Goal: Task Accomplishment & Management: Use online tool/utility

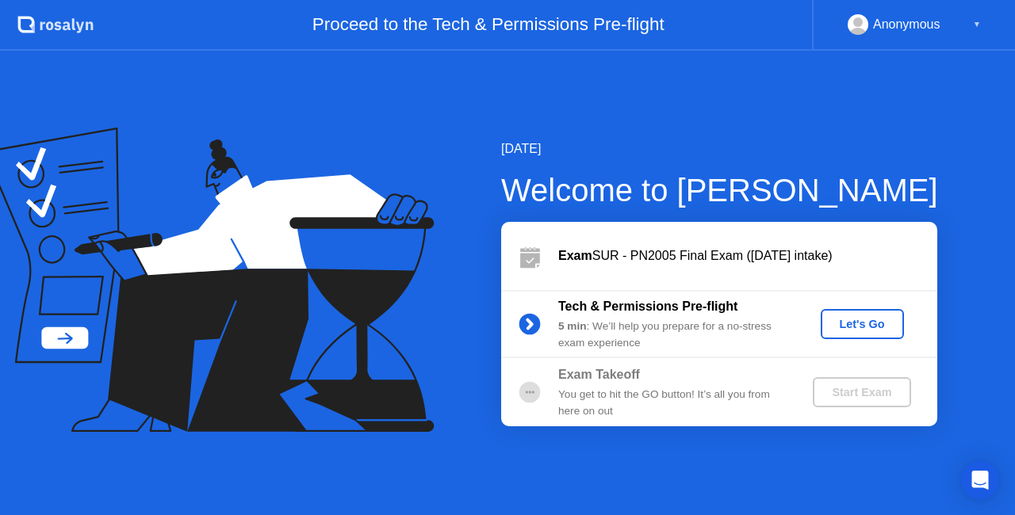
click at [845, 321] on div "Let's Go" at bounding box center [862, 324] width 71 height 13
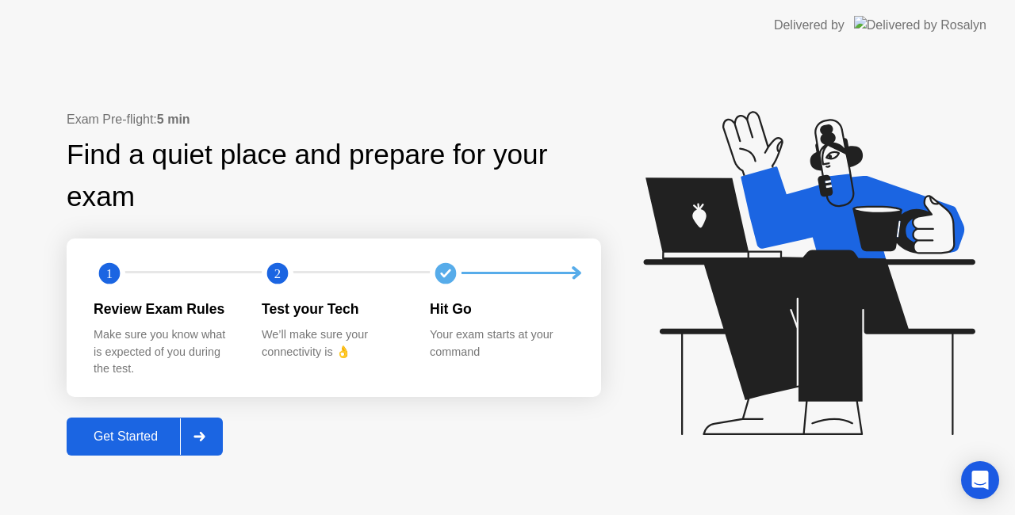
click at [199, 426] on div at bounding box center [199, 437] width 38 height 36
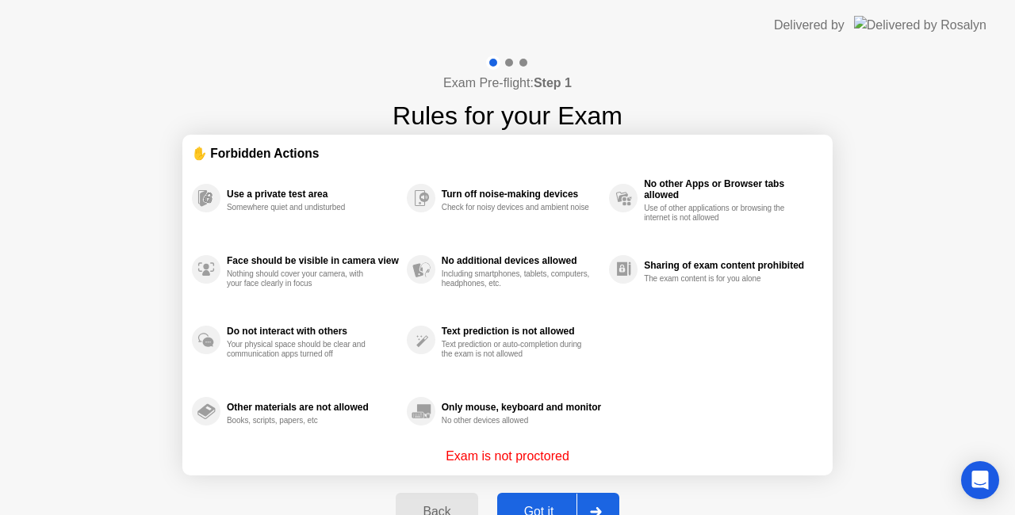
click at [533, 499] on button "Got it" at bounding box center [558, 512] width 122 height 38
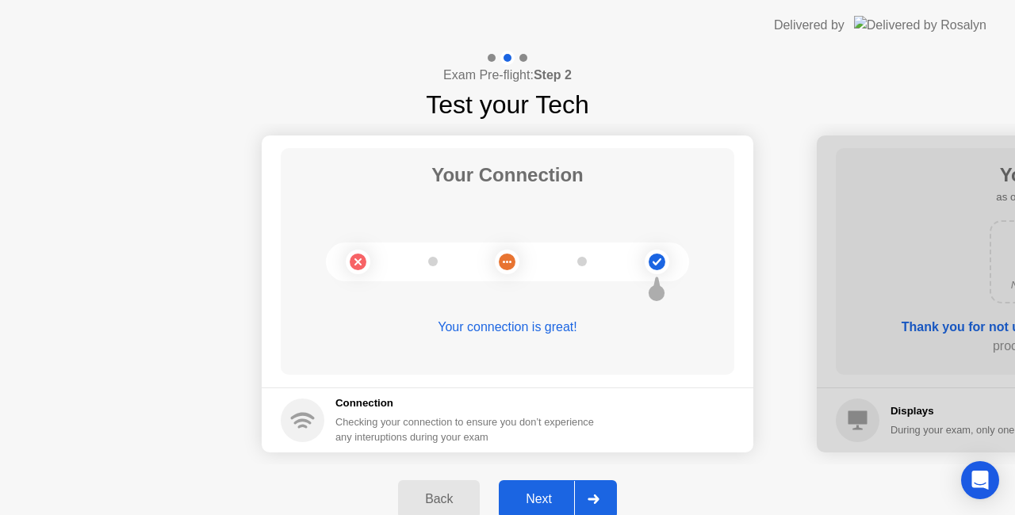
click at [593, 493] on div at bounding box center [593, 499] width 38 height 36
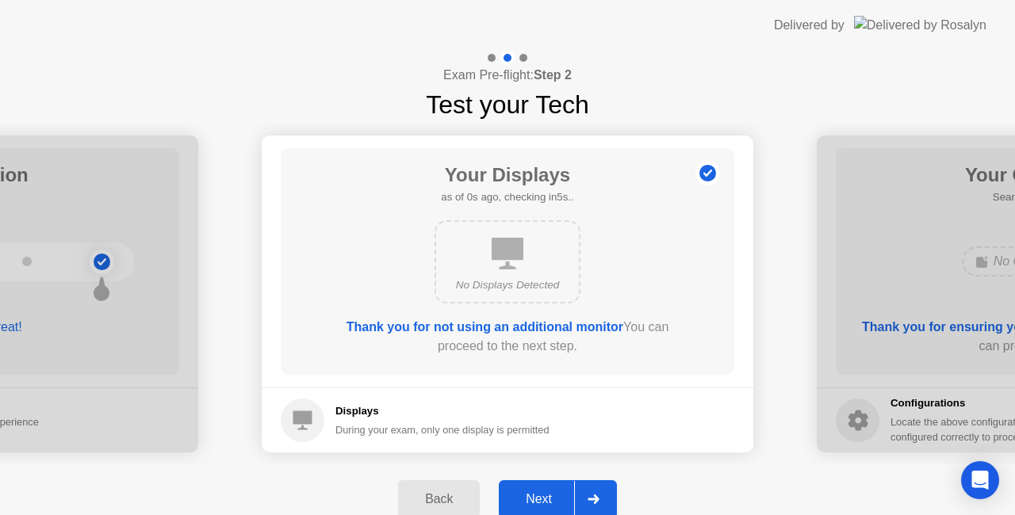
click at [593, 493] on div at bounding box center [593, 499] width 38 height 36
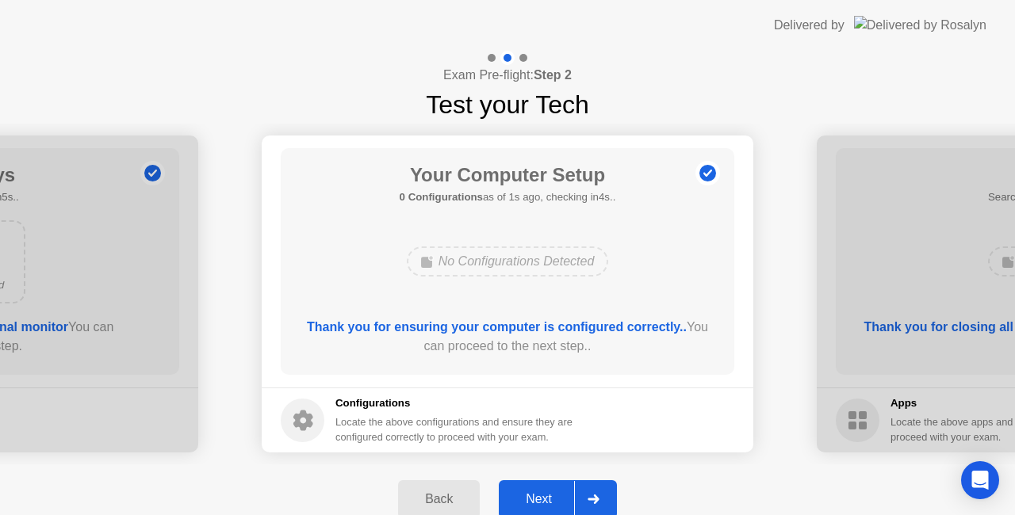
click at [580, 496] on div at bounding box center [593, 499] width 38 height 36
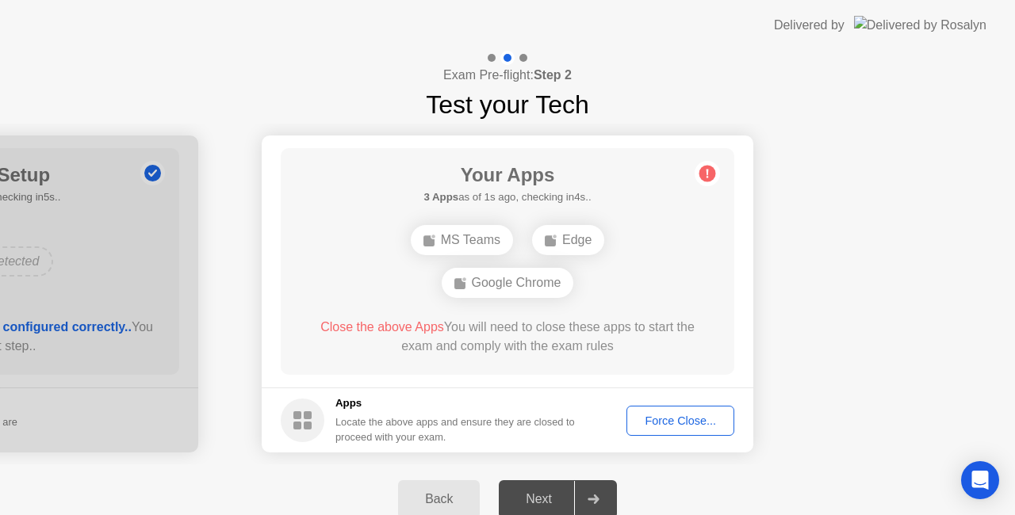
click at [679, 415] on div "Force Close..." at bounding box center [680, 421] width 97 height 13
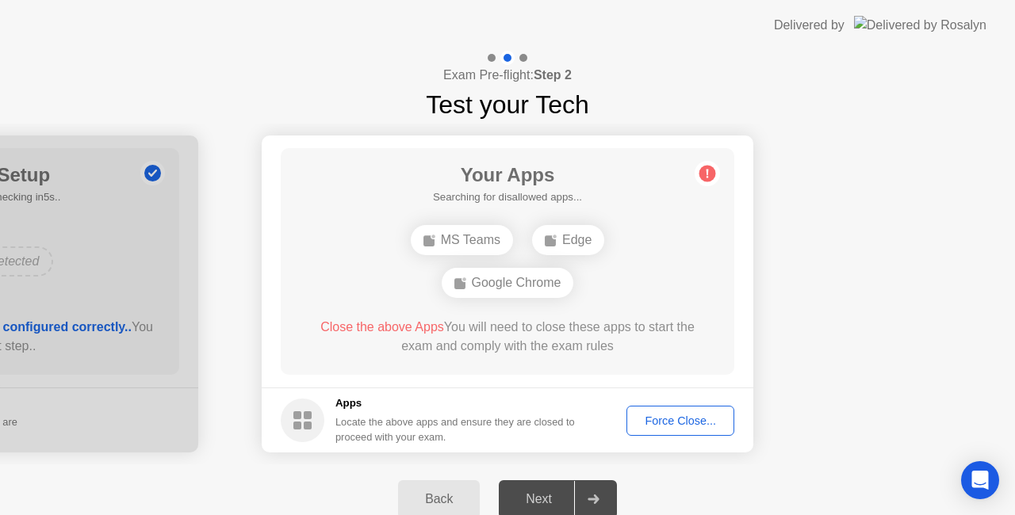
click at [601, 498] on div at bounding box center [593, 499] width 38 height 36
click at [696, 423] on div "Force Close..." at bounding box center [680, 421] width 97 height 13
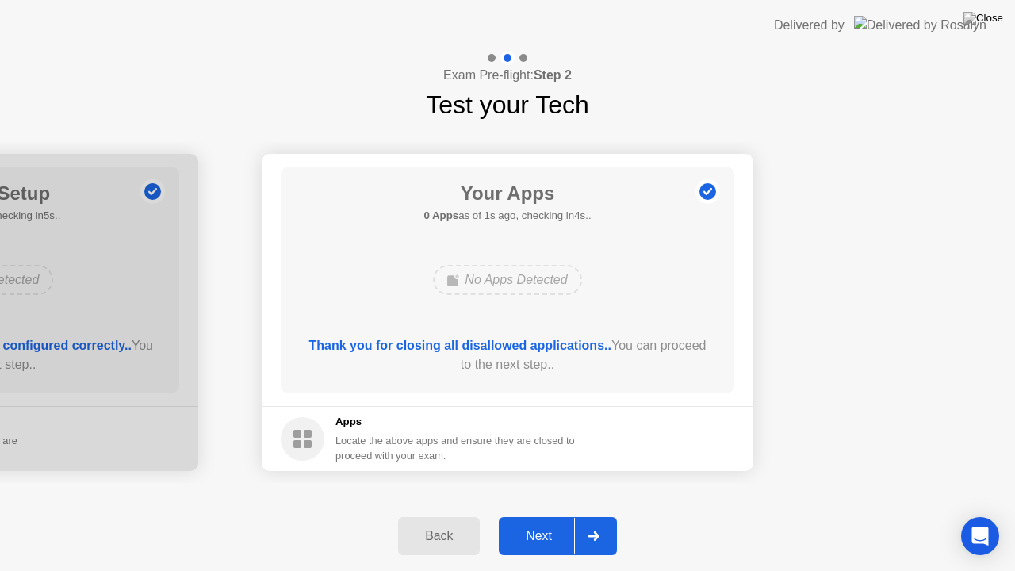
click at [599, 515] on icon at bounding box center [593, 536] width 12 height 10
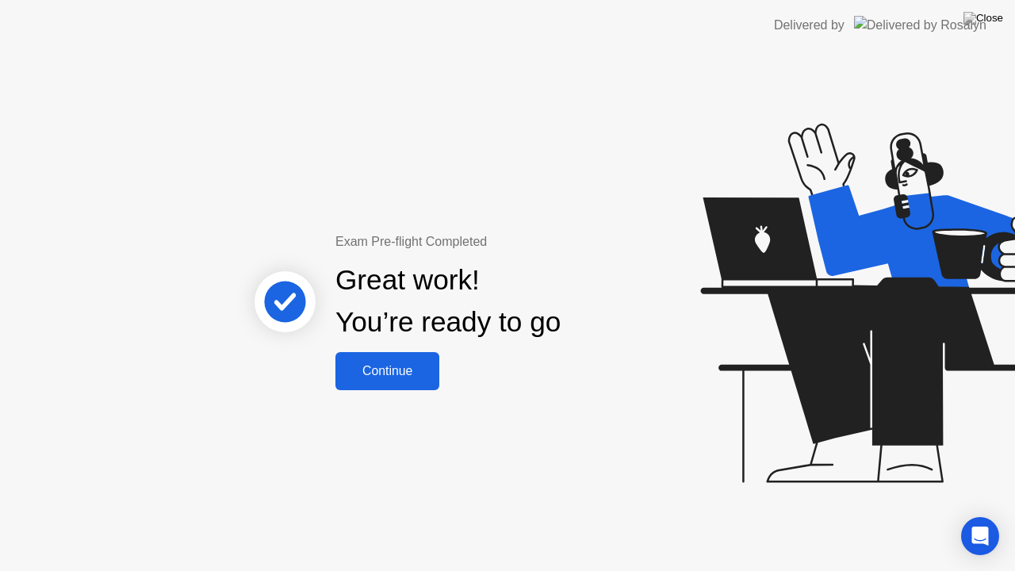
click at [412, 377] on div "Continue" at bounding box center [387, 371] width 94 height 14
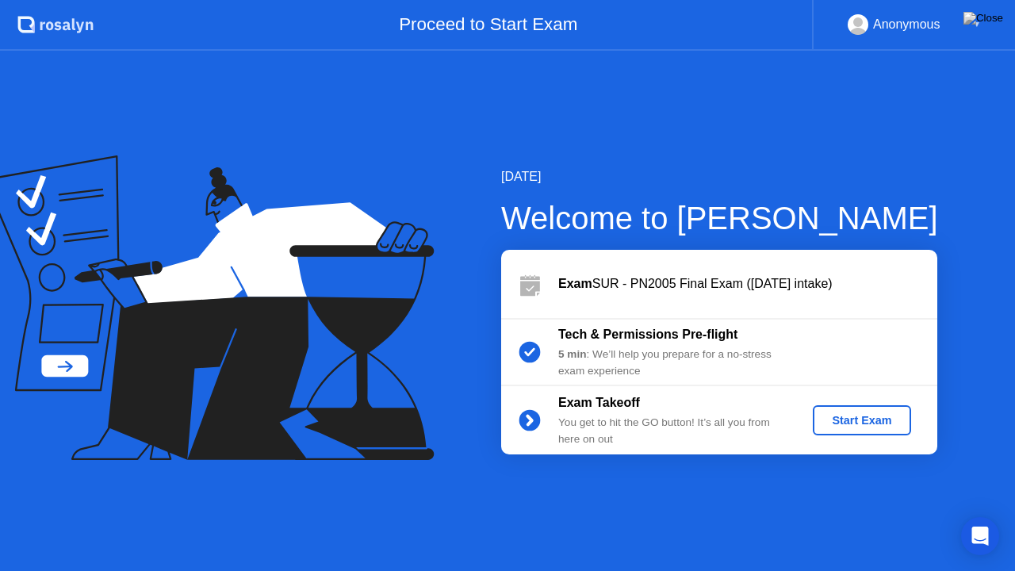
click at [893, 422] on div "Start Exam" at bounding box center [861, 420] width 85 height 13
